Goal: Information Seeking & Learning: Learn about a topic

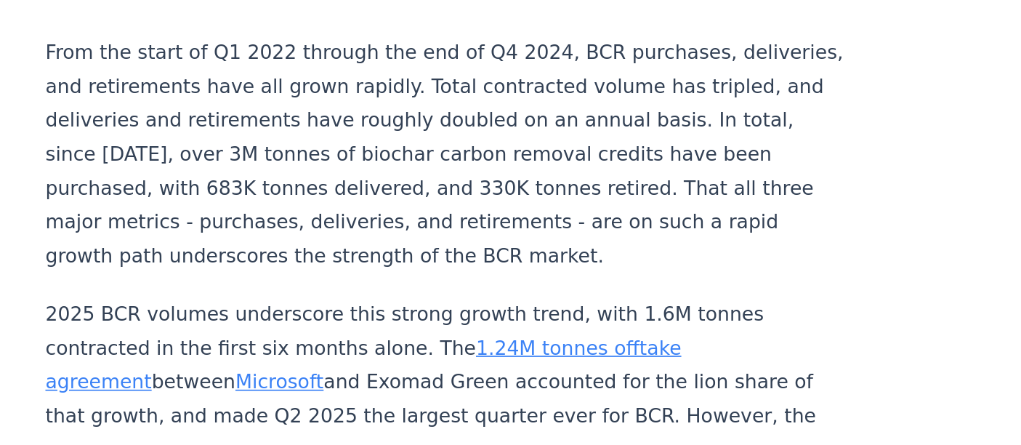
scroll to position [1285, 0]
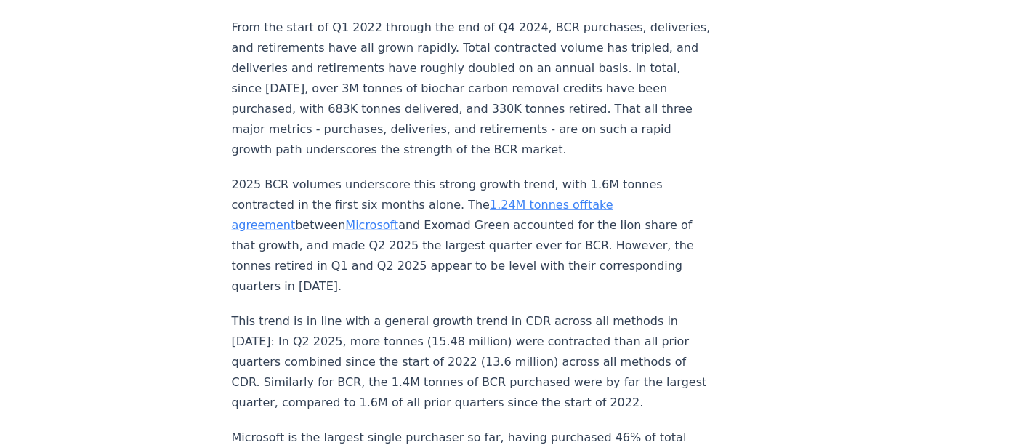
click at [478, 66] on p "From the start of Q1 2022 through the end of Q4 2024, BCR purchases, deliveries…" at bounding box center [472, 88] width 481 height 142
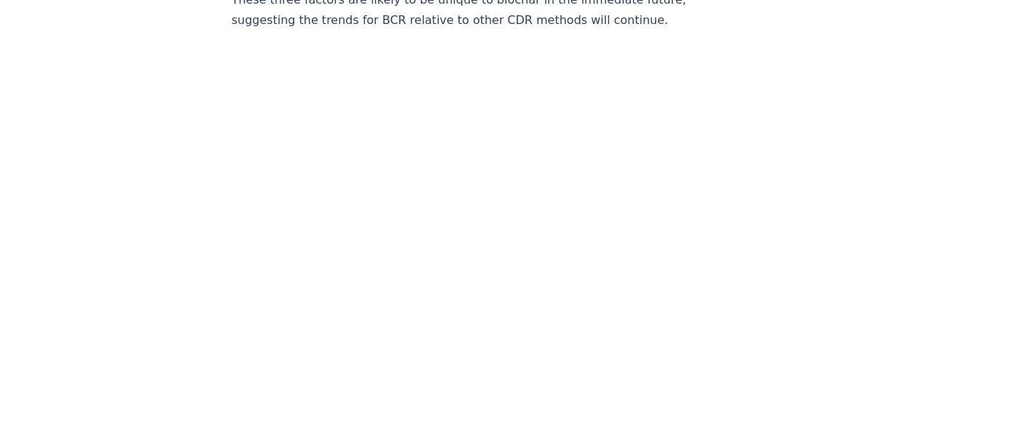
scroll to position [2349, 0]
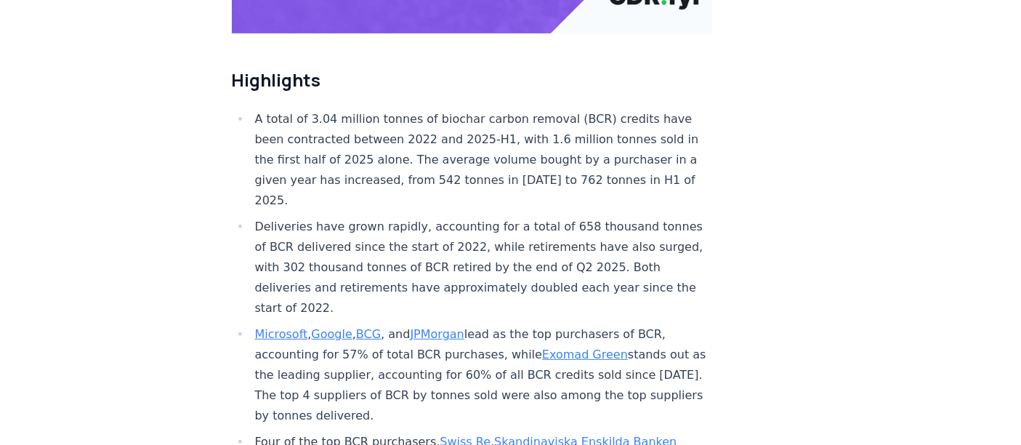
scroll to position [811, 0]
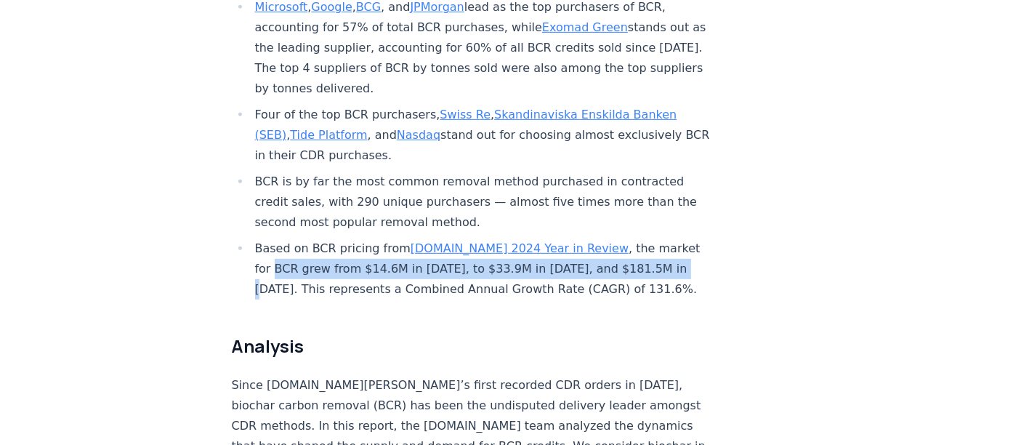
drag, startPoint x: 650, startPoint y: 222, endPoint x: 250, endPoint y: 225, distance: 399.6
click at [251, 238] on li "Based on BCR pricing from [DOMAIN_NAME] 2024 Year in Review , the market for BC…" at bounding box center [482, 268] width 462 height 61
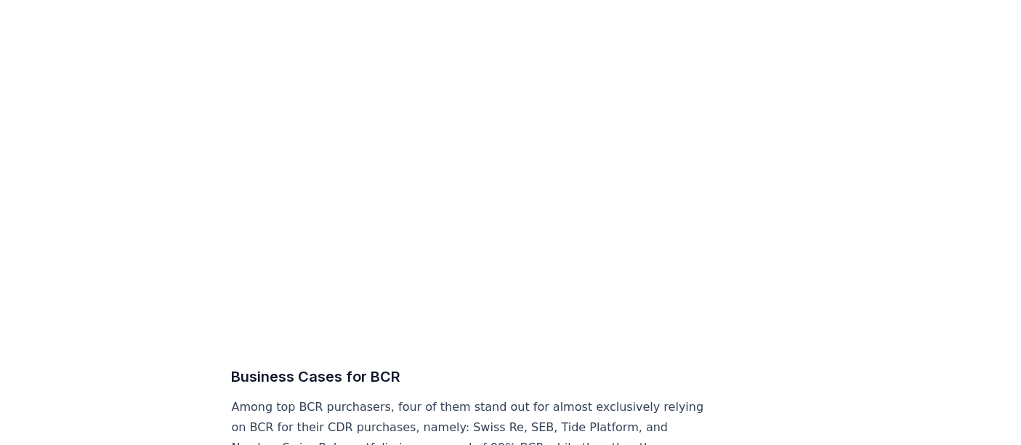
scroll to position [6110, 0]
